Goal: Information Seeking & Learning: Learn about a topic

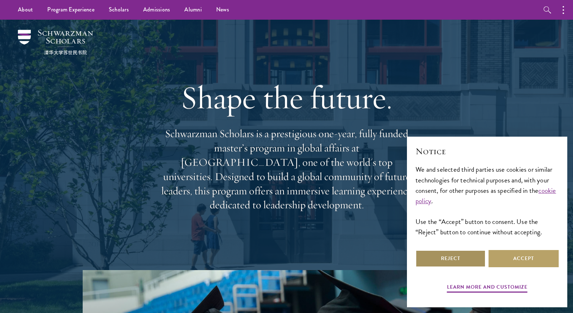
click at [467, 261] on button "Reject" at bounding box center [450, 258] width 70 height 17
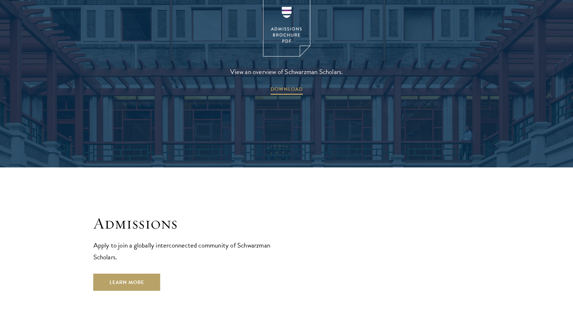
scroll to position [1133, 0]
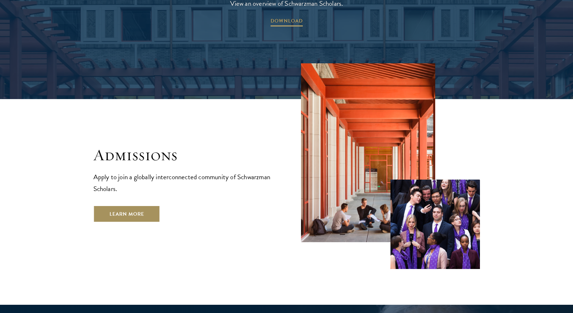
click at [132, 205] on link "Learn More" at bounding box center [126, 213] width 67 height 17
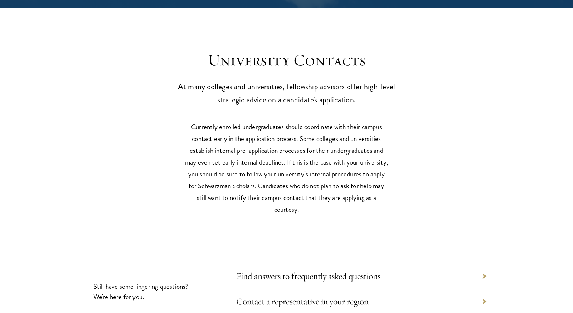
scroll to position [3193, 0]
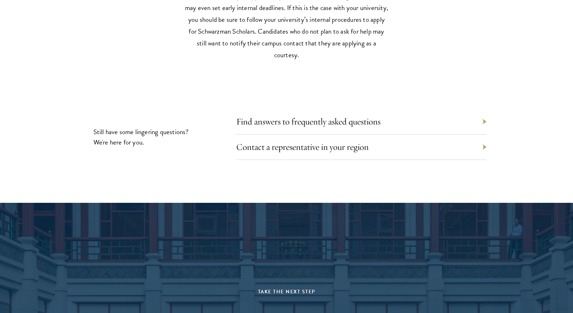
click at [483, 109] on div "Find answers to frequently asked questions" at bounding box center [361, 121] width 250 height 25
click at [485, 109] on div "Find answers to frequently asked questions" at bounding box center [361, 121] width 250 height 25
click at [361, 116] on link "Find answers to frequently asked questions" at bounding box center [313, 121] width 144 height 11
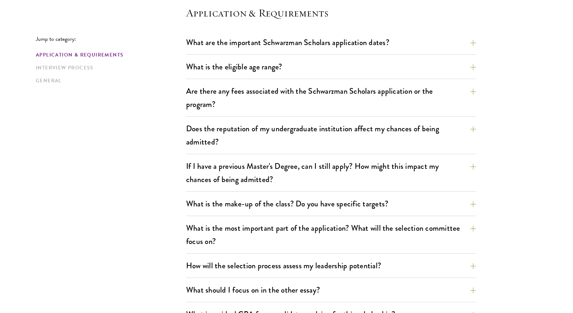
scroll to position [258, 0]
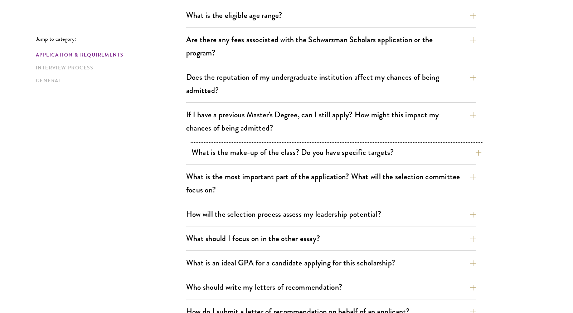
click at [477, 153] on button "What is the make-up of the class? Do you have specific targets?" at bounding box center [336, 152] width 290 height 16
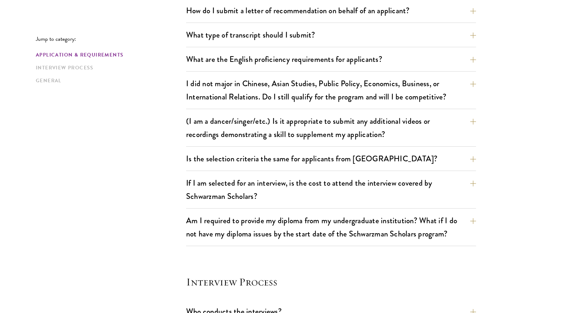
scroll to position [721, 0]
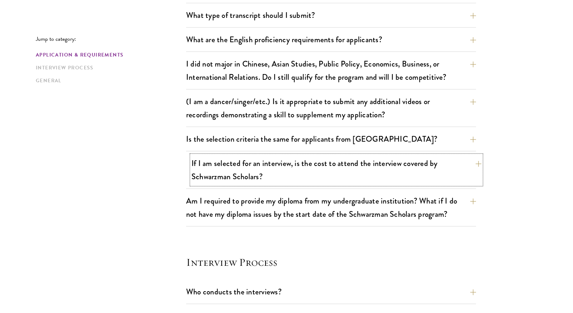
click at [473, 164] on button "If I am selected for an interview, is the cost to attend the interview covered …" at bounding box center [336, 169] width 290 height 29
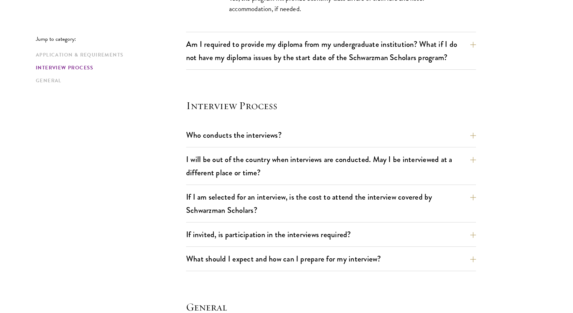
scroll to position [990, 0]
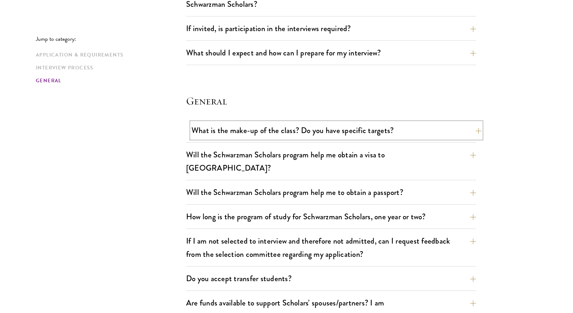
click at [473, 130] on button "What is the make-up of the class? Do you have specific targets?" at bounding box center [336, 130] width 290 height 16
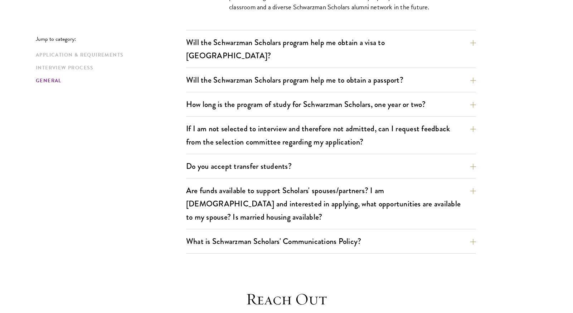
scroll to position [1198, 0]
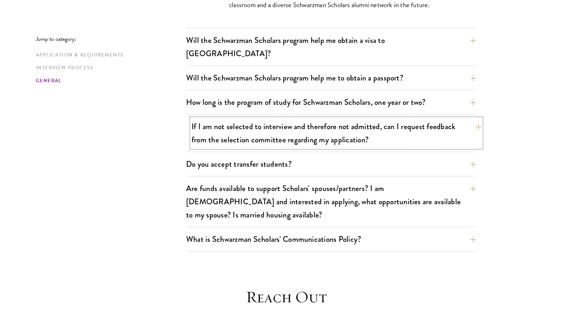
click at [471, 118] on button "If I am not selected to interview and therefore not admitted, can I request fee…" at bounding box center [336, 132] width 290 height 29
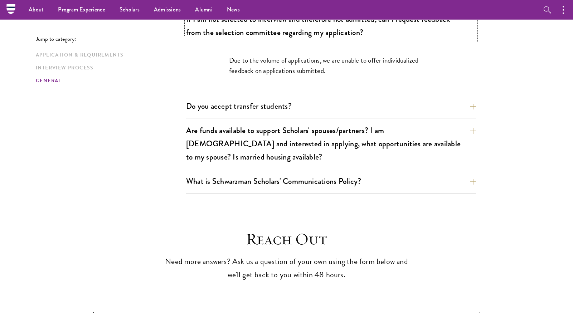
scroll to position [1147, 0]
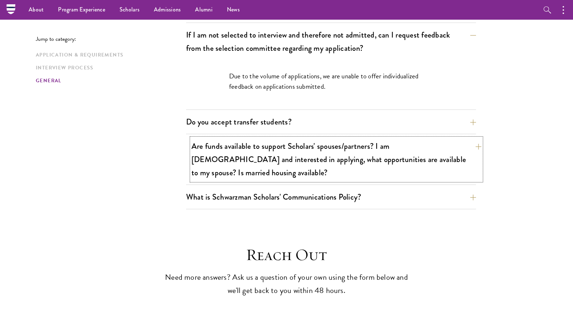
click at [474, 138] on button "Are funds available to support Scholars' spouses/partners? I am married and int…" at bounding box center [336, 159] width 290 height 43
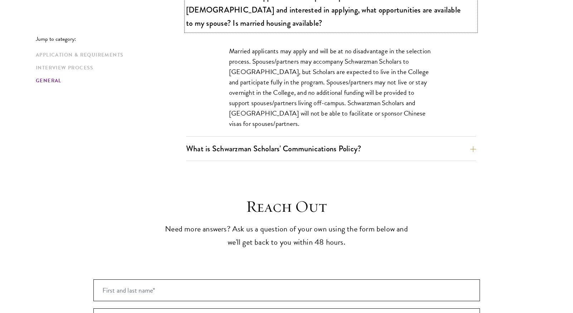
scroll to position [1250, 0]
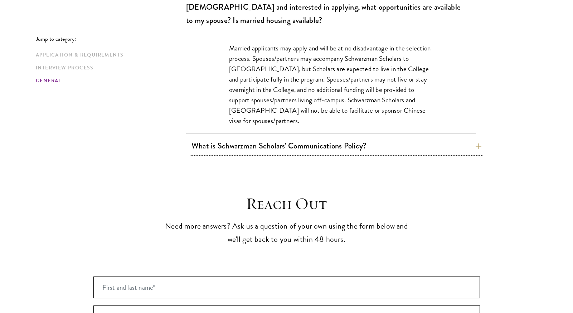
click at [473, 138] on button "What is Schwarzman Scholars' Communications Policy?" at bounding box center [336, 146] width 290 height 16
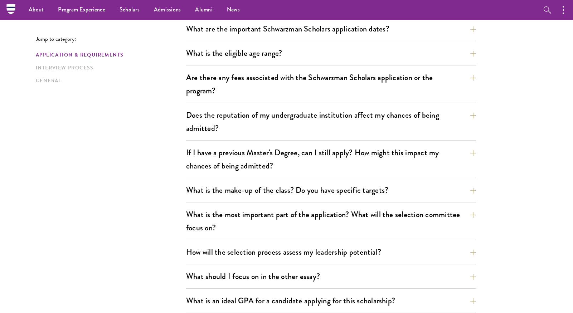
scroll to position [0, 0]
